Goal: Communication & Community: Answer question/provide support

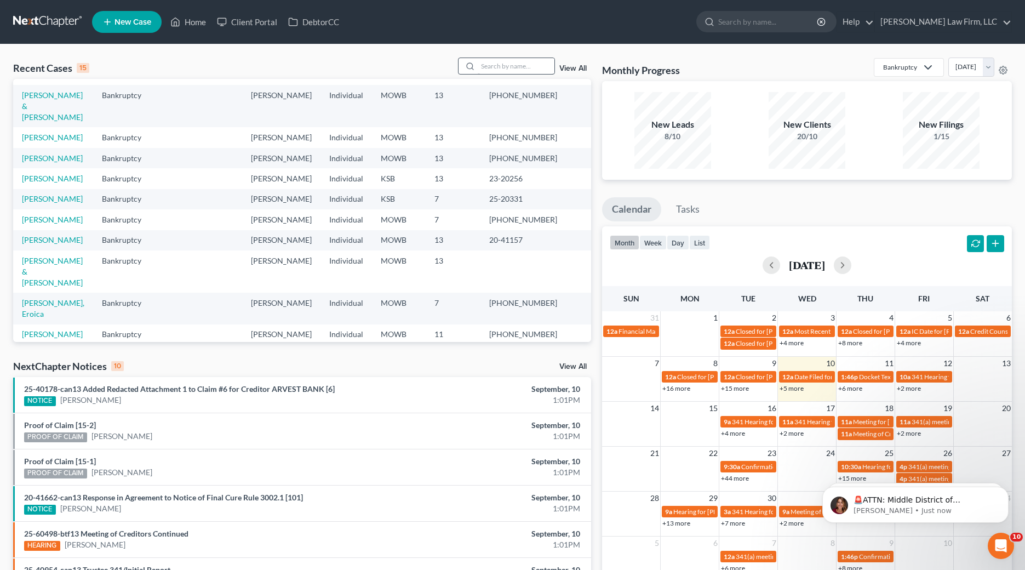
scroll to position [96, 0]
click at [507, 70] on input "search" at bounding box center [516, 66] width 77 height 16
type input "[PERSON_NAME]"
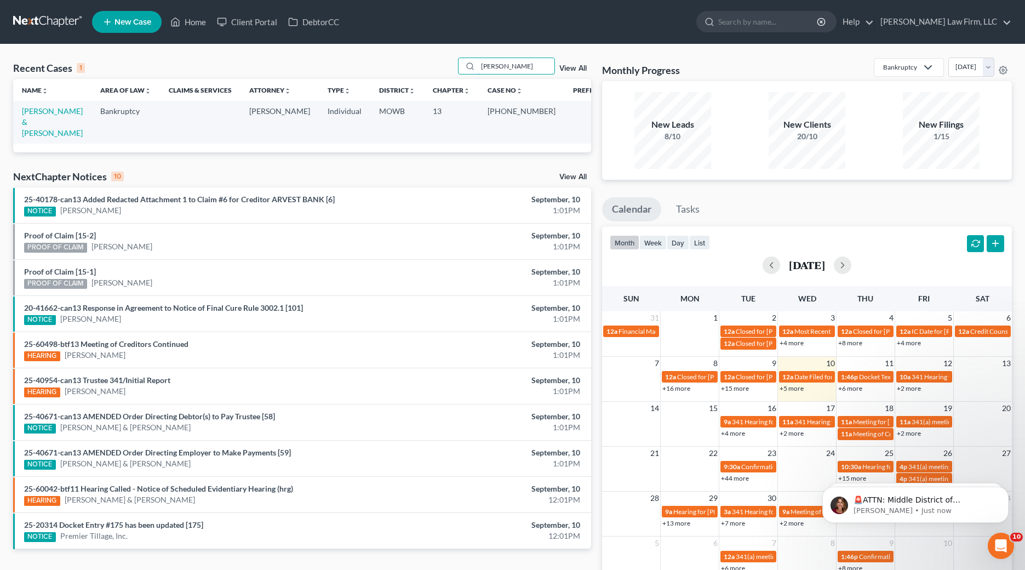
scroll to position [0, 0]
click at [75, 112] on link "[PERSON_NAME] & [PERSON_NAME]" at bounding box center [52, 121] width 61 height 31
select select "4"
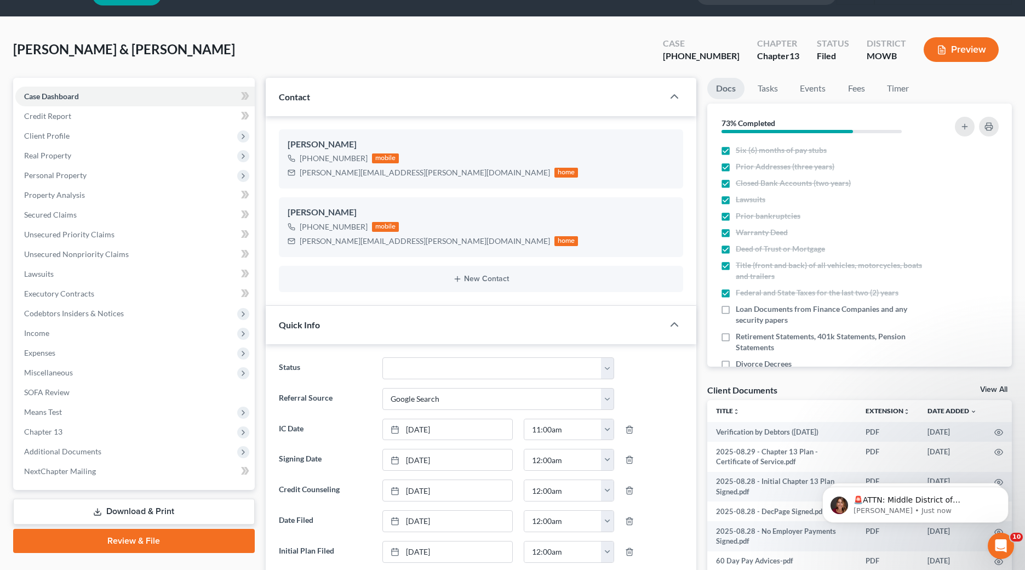
scroll to position [34, 0]
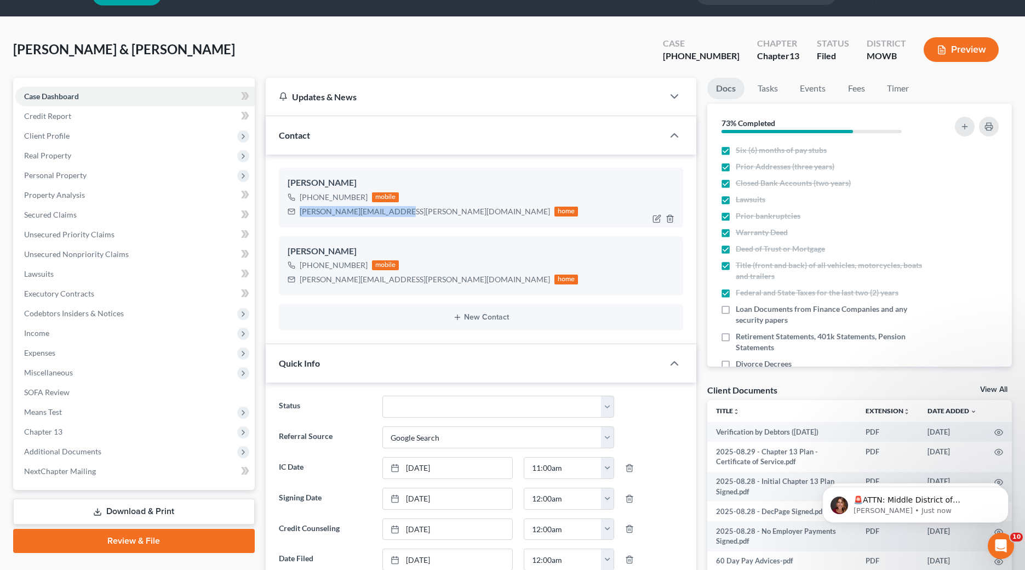
drag, startPoint x: 391, startPoint y: 213, endPoint x: 296, endPoint y: 209, distance: 94.3
click at [296, 209] on div "[PERSON_NAME][EMAIL_ADDRESS][PERSON_NAME][DOMAIN_NAME] home" at bounding box center [433, 211] width 291 height 14
copy div "[PERSON_NAME][EMAIL_ADDRESS][PERSON_NAME][DOMAIN_NAME]"
click at [614, 332] on div "[PERSON_NAME] [PHONE_NUMBER] mobile [PERSON_NAME][EMAIL_ADDRESS][PERSON_NAME][D…" at bounding box center [481, 249] width 431 height 190
drag, startPoint x: 376, startPoint y: 279, endPoint x: 296, endPoint y: 282, distance: 80.6
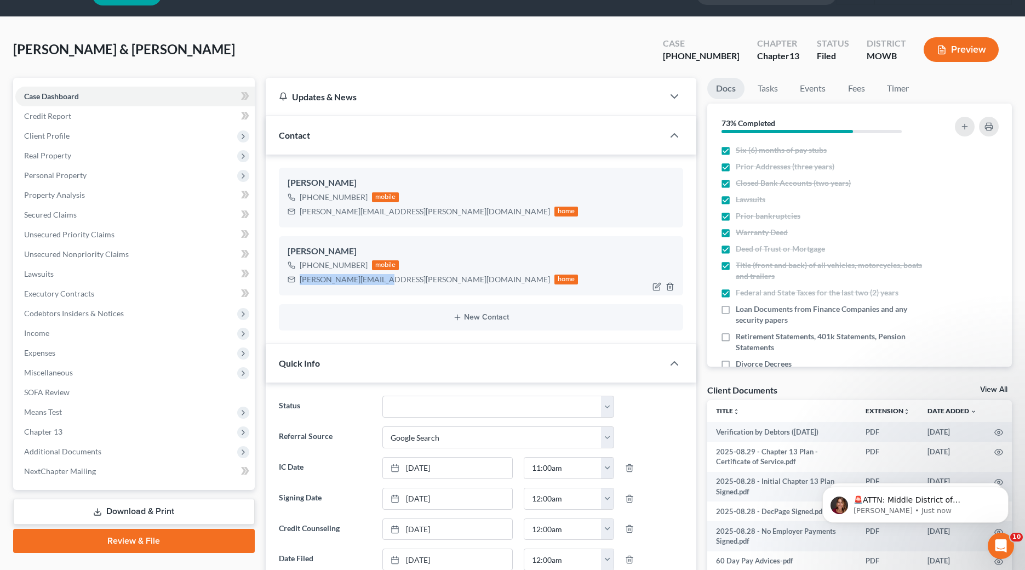
click at [296, 282] on div "[PERSON_NAME][EMAIL_ADDRESS][PERSON_NAME][DOMAIN_NAME] home" at bounding box center [433, 279] width 291 height 14
copy div "[PERSON_NAME][EMAIL_ADDRESS][PERSON_NAME][DOMAIN_NAME]"
drag, startPoint x: 635, startPoint y: 340, endPoint x: 611, endPoint y: 334, distance: 24.7
click at [635, 340] on div "[PERSON_NAME] [PHONE_NUMBER] mobile [PERSON_NAME][EMAIL_ADDRESS][PERSON_NAME][D…" at bounding box center [481, 249] width 431 height 190
drag, startPoint x: 393, startPoint y: 211, endPoint x: 299, endPoint y: 213, distance: 93.7
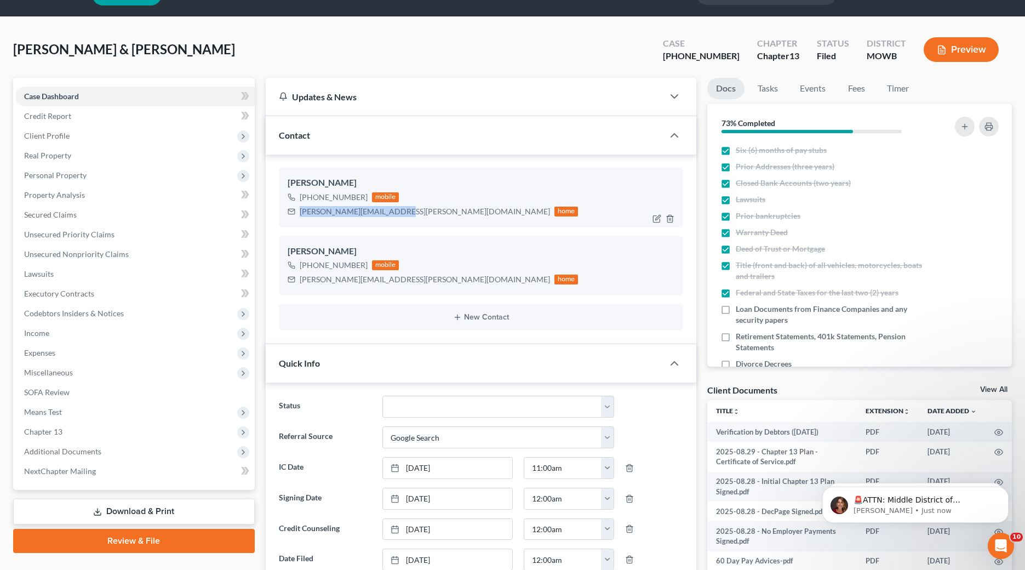
click at [300, 213] on div "[PERSON_NAME][EMAIL_ADDRESS][PERSON_NAME][DOMAIN_NAME]" at bounding box center [425, 211] width 250 height 11
copy div "[PERSON_NAME][EMAIL_ADDRESS][PERSON_NAME][DOMAIN_NAME]"
click at [650, 58] on div "[PERSON_NAME] & [PERSON_NAME] Upgraded Case [PHONE_NUMBER] Chapter Chapter 13 S…" at bounding box center [512, 54] width 999 height 48
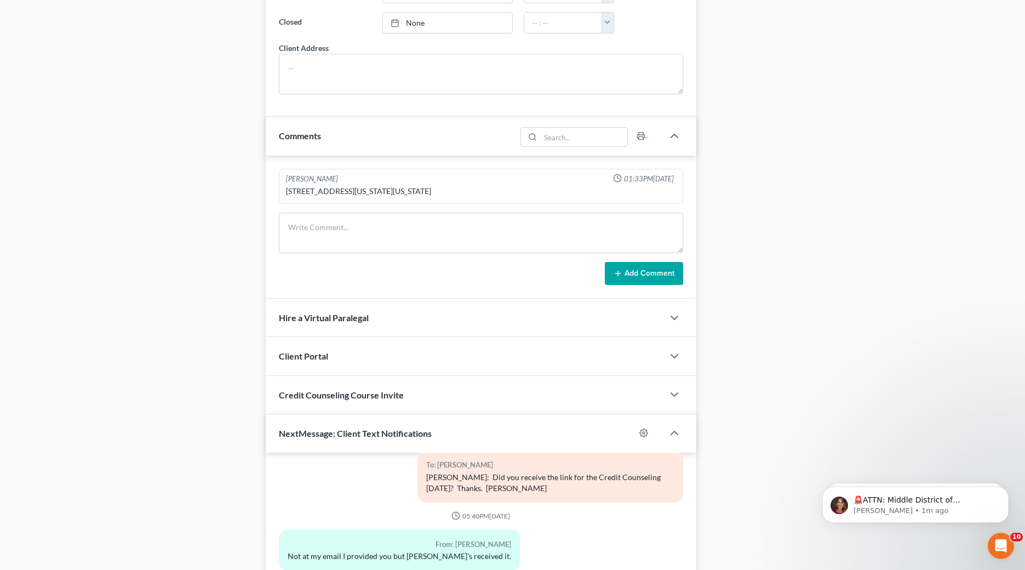
scroll to position [1073, 0]
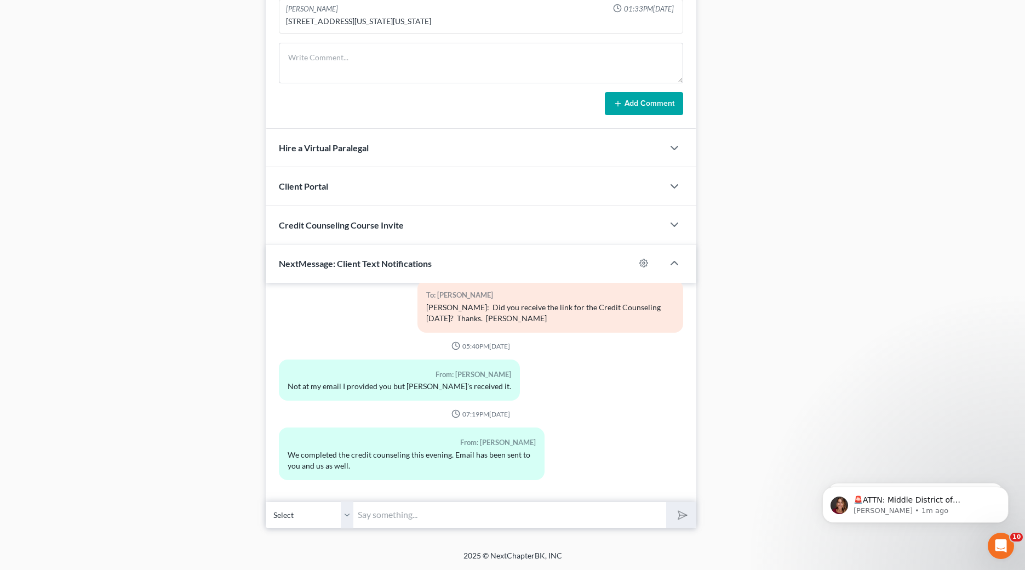
click at [513, 524] on input "text" at bounding box center [509, 514] width 313 height 27
click at [507, 520] on input "text" at bounding box center [509, 514] width 313 height 27
drag, startPoint x: 757, startPoint y: 431, endPoint x: 681, endPoint y: 462, distance: 81.8
drag, startPoint x: 356, startPoint y: 503, endPoint x: 386, endPoint y: 513, distance: 31.7
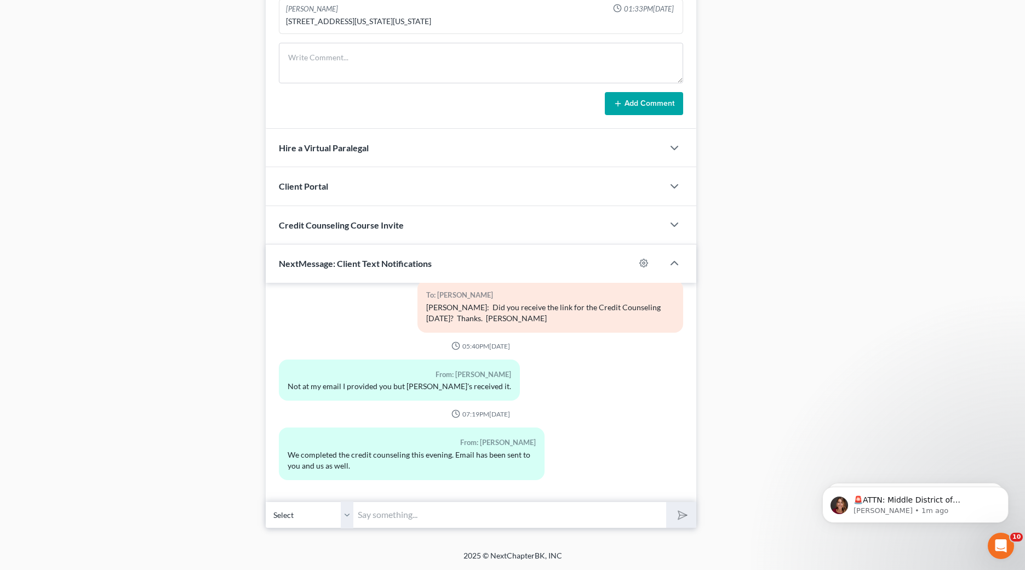
click at [357, 503] on input "text" at bounding box center [509, 514] width 313 height 27
click at [540, 517] on input "Thank you for signing the amended filing--there should be a payment link sent t…" at bounding box center [509, 514] width 313 height 27
drag, startPoint x: 495, startPoint y: 515, endPoint x: 471, endPoint y: 517, distance: 24.2
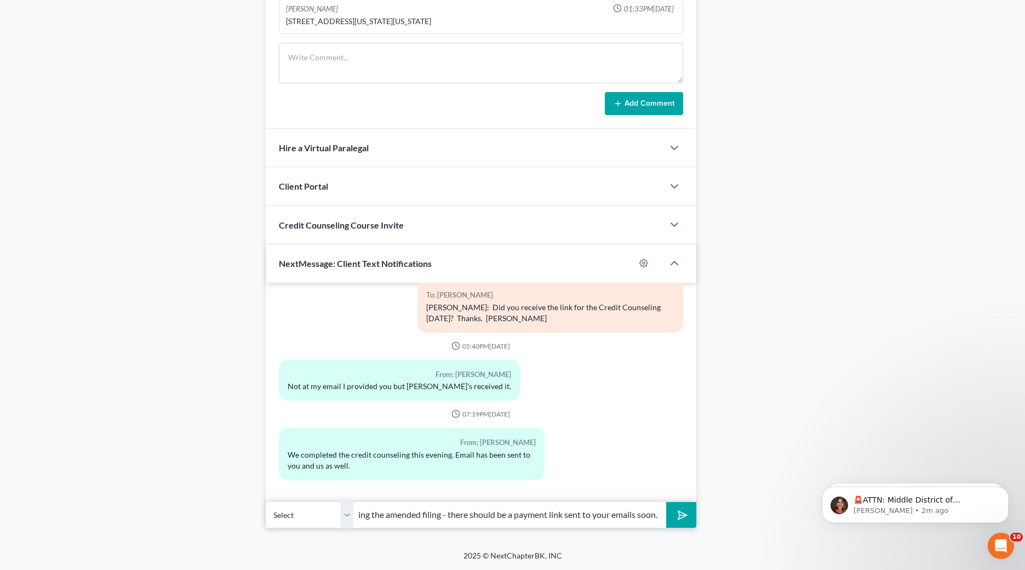
click at [471, 517] on input "Thank you for signing the amended filing - there should be a payment link sent …" at bounding box center [509, 514] width 313 height 27
type input "Thank you for signing the amended filing - there will be a payment link sent to…"
click at [666, 502] on button "submit" at bounding box center [681, 515] width 30 height 26
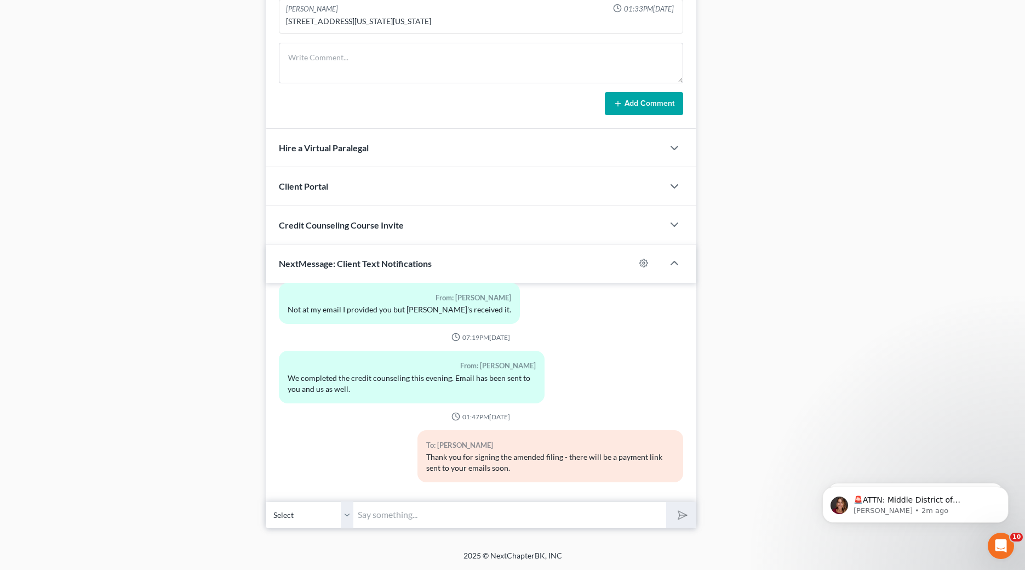
scroll to position [113, 0]
click at [348, 514] on select "Select [PHONE_NUMBER] - [PERSON_NAME] [PHONE_NUMBER] - [PERSON_NAME]" at bounding box center [310, 514] width 88 height 27
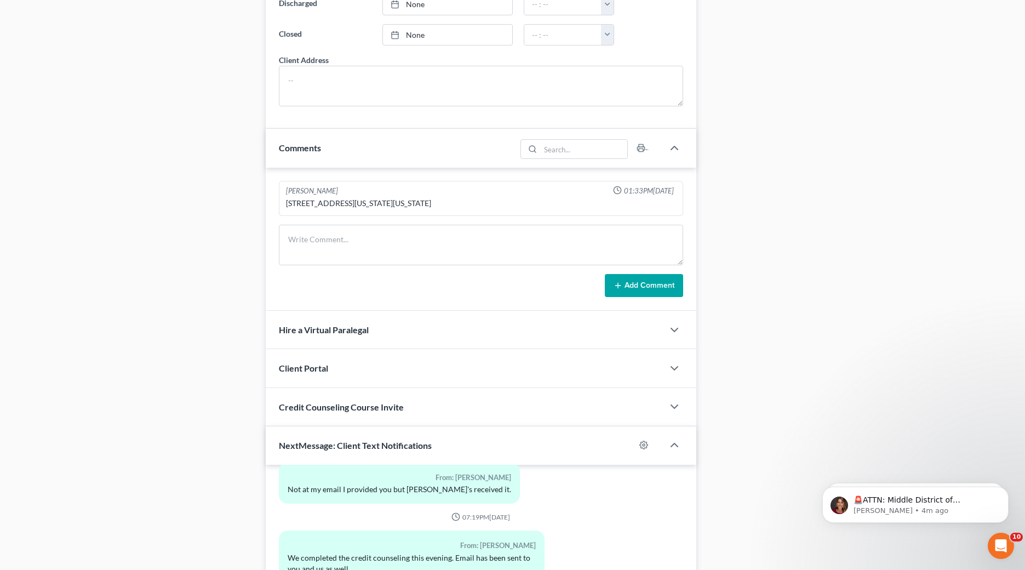
scroll to position [1073, 0]
